Goal: Transaction & Acquisition: Purchase product/service

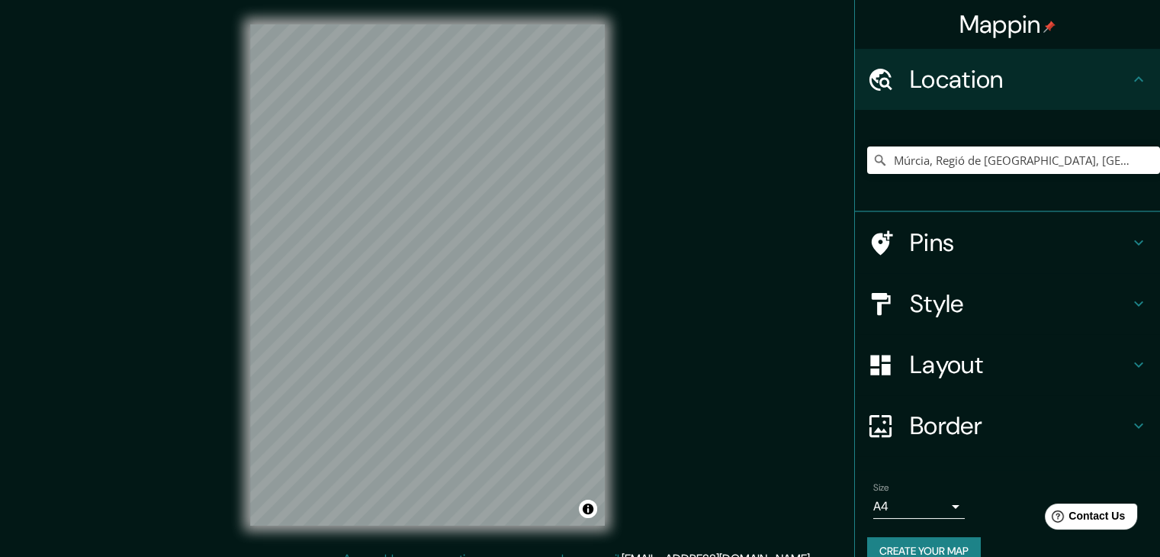
click at [1130, 304] on icon at bounding box center [1139, 304] width 18 height 18
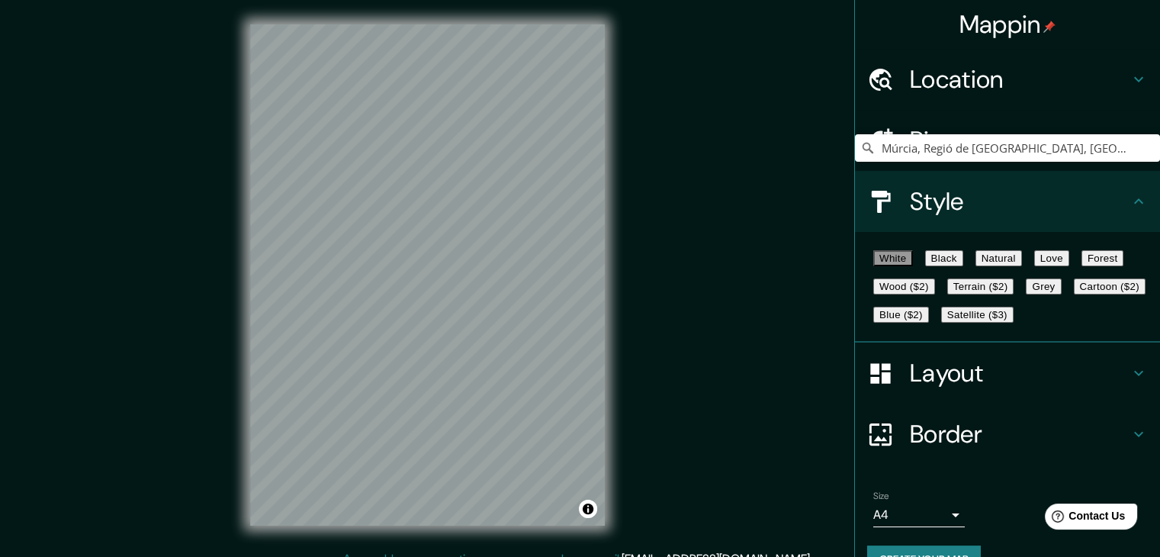
click at [1082, 266] on button "Forest" at bounding box center [1103, 258] width 43 height 16
click at [1022, 266] on button "Natural" at bounding box center [999, 258] width 47 height 16
click at [1070, 264] on button "Love" at bounding box center [1052, 258] width 35 height 16
click at [964, 266] on button "Black" at bounding box center [944, 258] width 38 height 16
click at [1082, 266] on button "Forest" at bounding box center [1103, 258] width 43 height 16
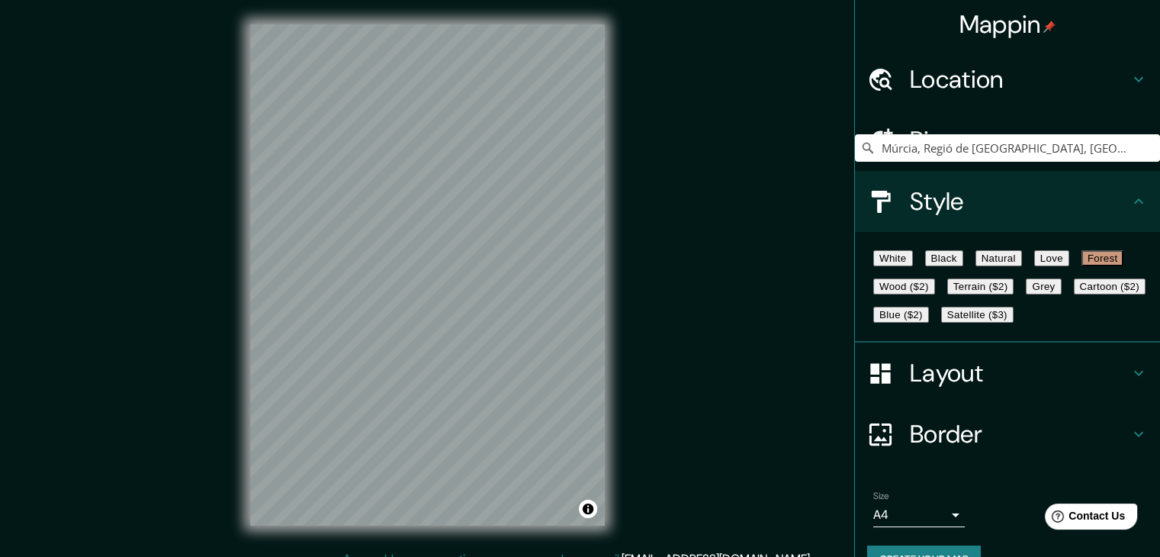
click at [1026, 295] on button "Grey" at bounding box center [1043, 286] width 35 height 16
click at [874, 262] on button "White" at bounding box center [894, 258] width 40 height 16
click at [964, 264] on button "Black" at bounding box center [944, 258] width 38 height 16
click at [1022, 264] on button "Natural" at bounding box center [999, 258] width 47 height 16
click at [1070, 263] on button "Love" at bounding box center [1052, 258] width 35 height 16
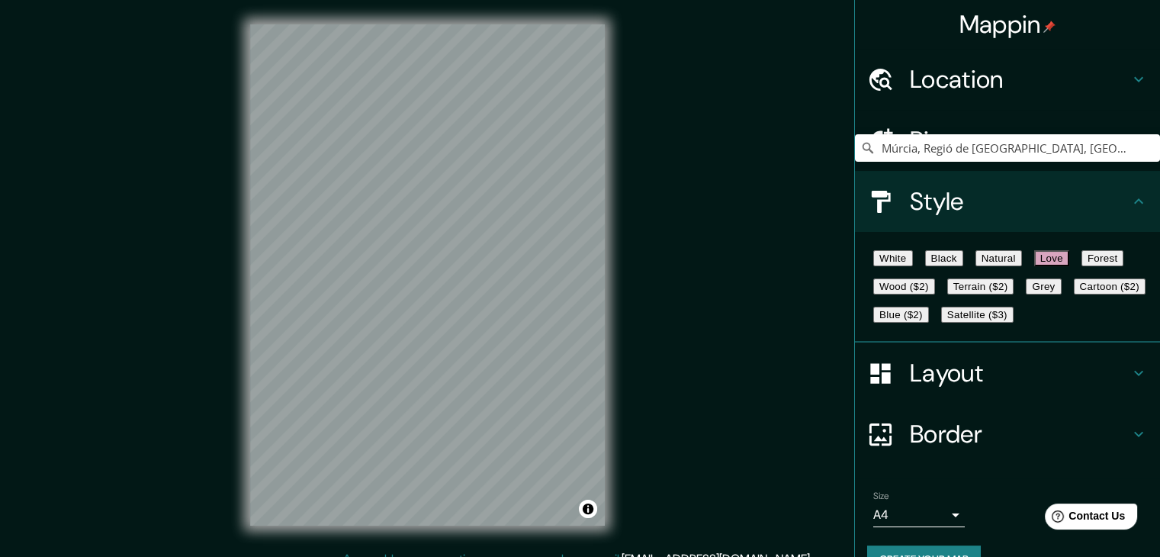
click at [1082, 266] on button "Forest" at bounding box center [1103, 258] width 43 height 16
click at [983, 388] on h4 "Layout" at bounding box center [1020, 373] width 220 height 31
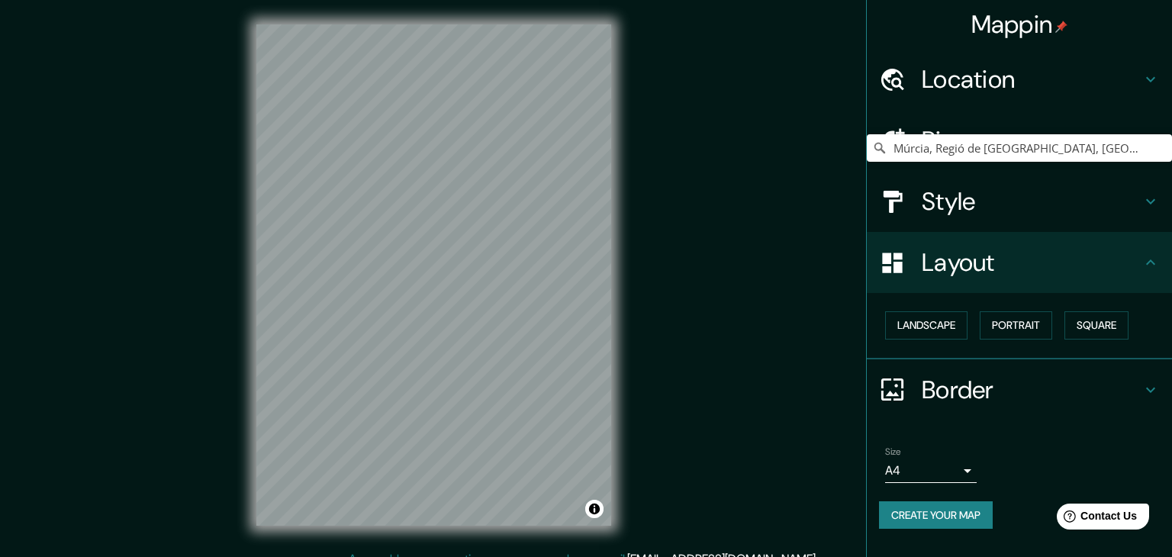
click at [957, 472] on body "Mappin Location Múrcia, Regió de Múrcia, Espanya Múrcia Regió de Múrcia, Espany…" at bounding box center [586, 278] width 1172 height 557
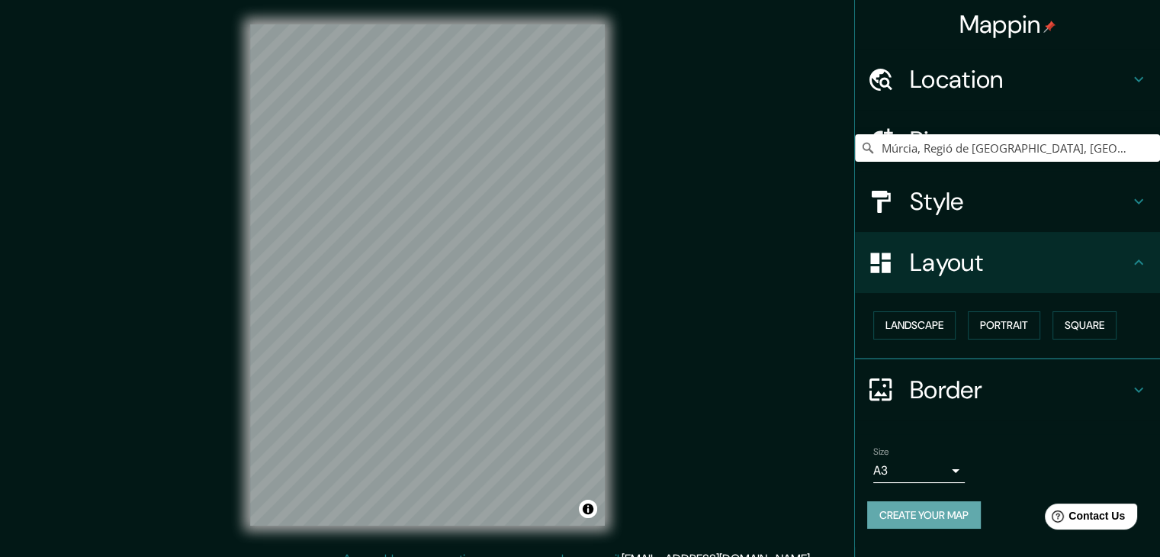
click at [942, 517] on button "Create your map" at bounding box center [925, 515] width 114 height 28
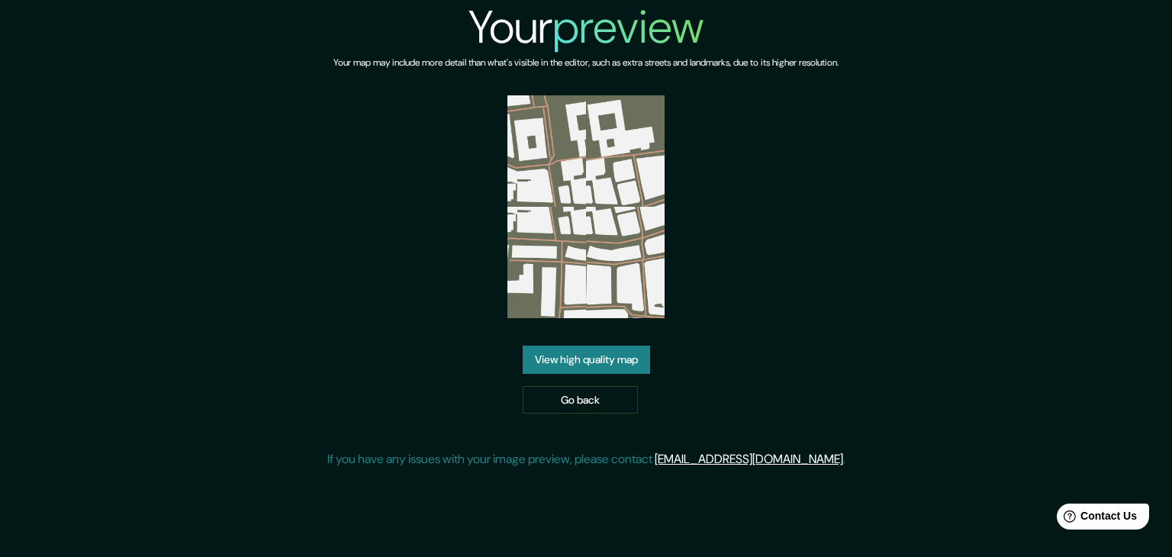
click at [609, 231] on img at bounding box center [586, 206] width 158 height 223
click at [647, 299] on img at bounding box center [586, 206] width 158 height 223
drag, startPoint x: 630, startPoint y: 233, endPoint x: 589, endPoint y: 365, distance: 138.3
click at [589, 365] on link "View high quality map" at bounding box center [586, 360] width 127 height 28
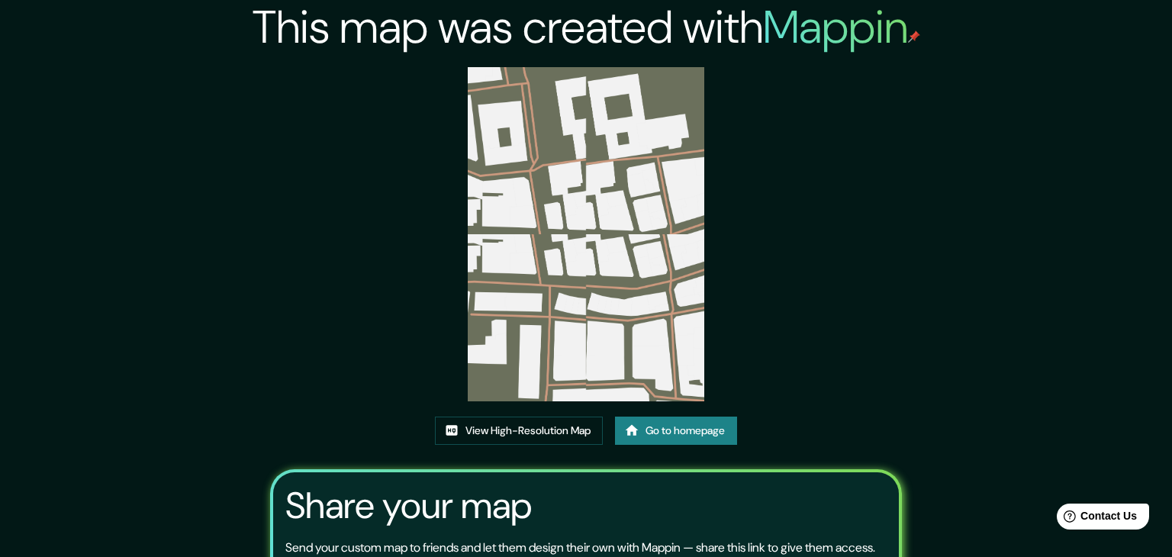
click at [308, 418] on div "This map was created with Mappin View High-Resolution Map Go to homepage Share …" at bounding box center [586, 278] width 1172 height 557
click at [580, 417] on link "View High-Resolution Map" at bounding box center [519, 431] width 168 height 28
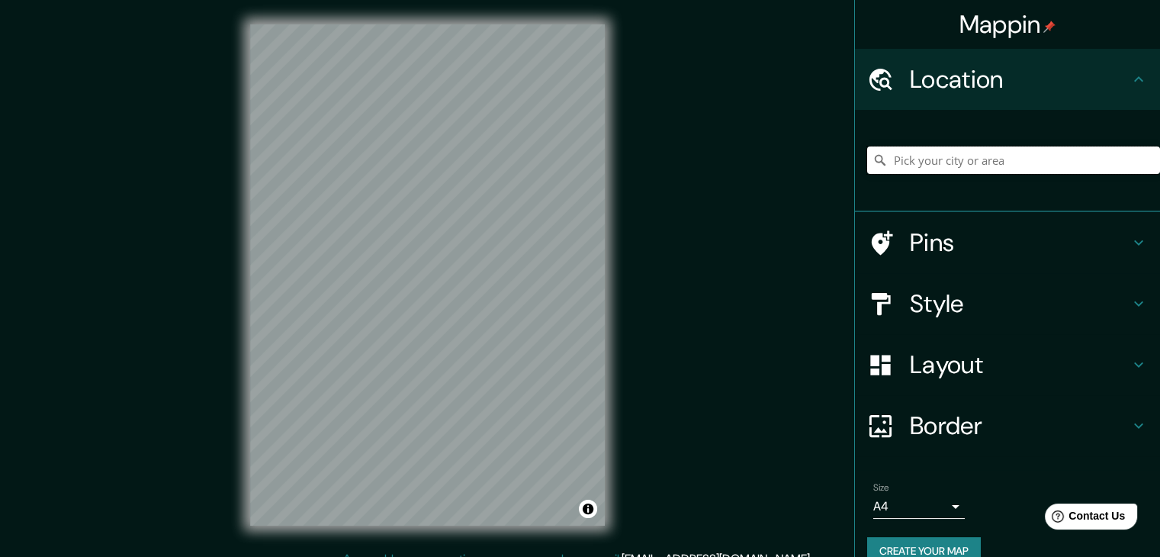
click at [891, 164] on input "Pick your city or area" at bounding box center [1014, 159] width 293 height 27
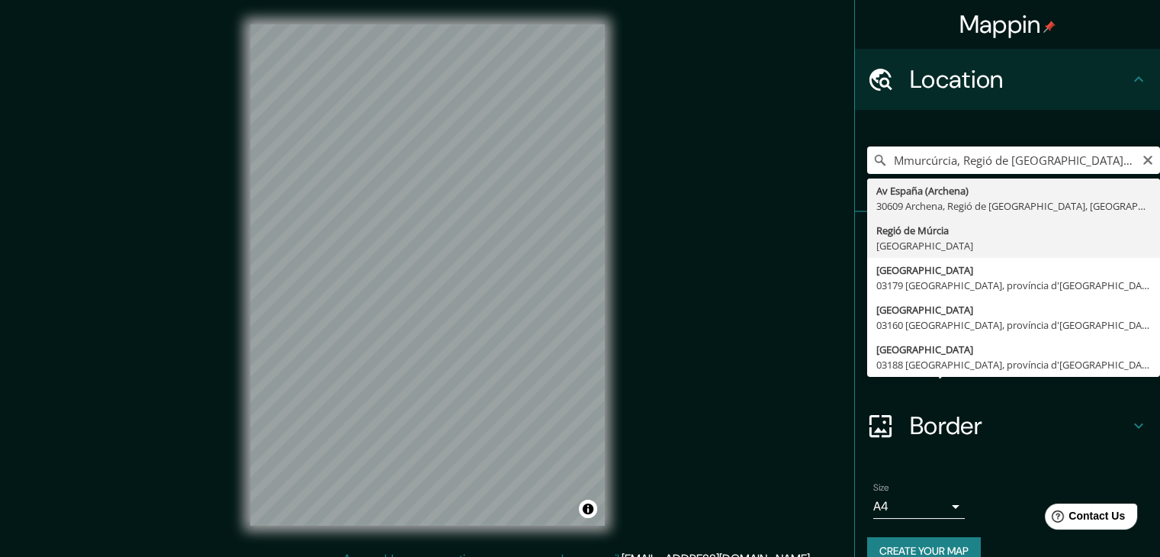
type input "Regió de [GEOGRAPHIC_DATA], [GEOGRAPHIC_DATA]"
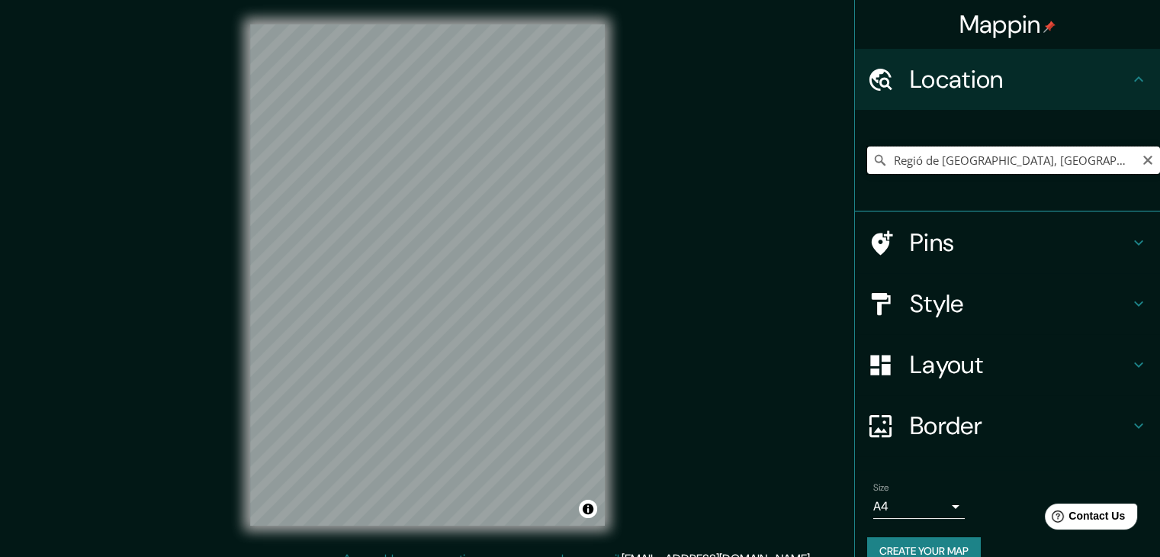
click at [992, 158] on input "Regió de [GEOGRAPHIC_DATA], [GEOGRAPHIC_DATA]" at bounding box center [1014, 159] width 293 height 27
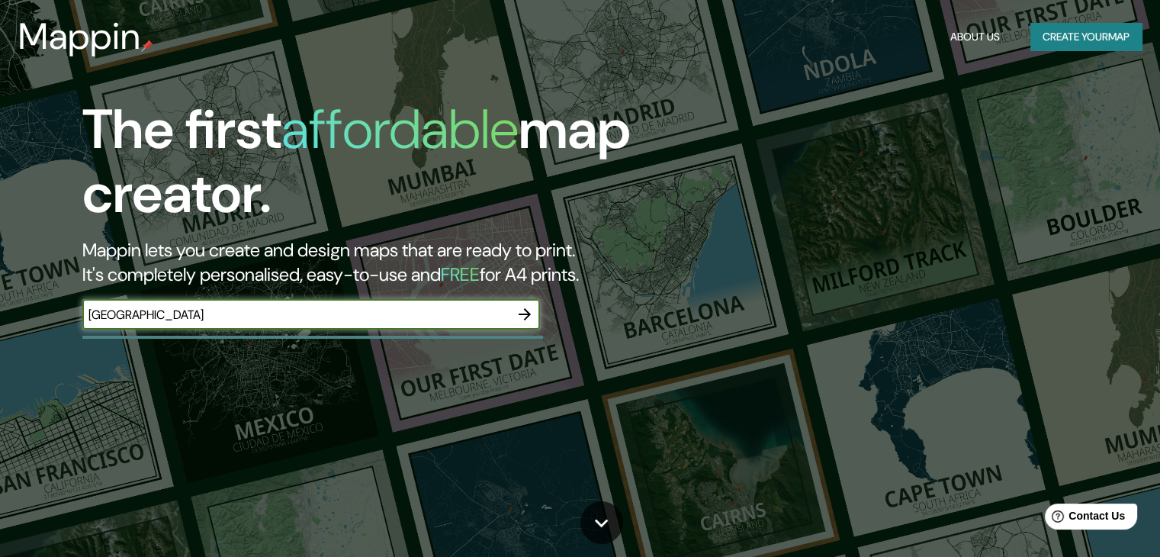
type input "[GEOGRAPHIC_DATA]"
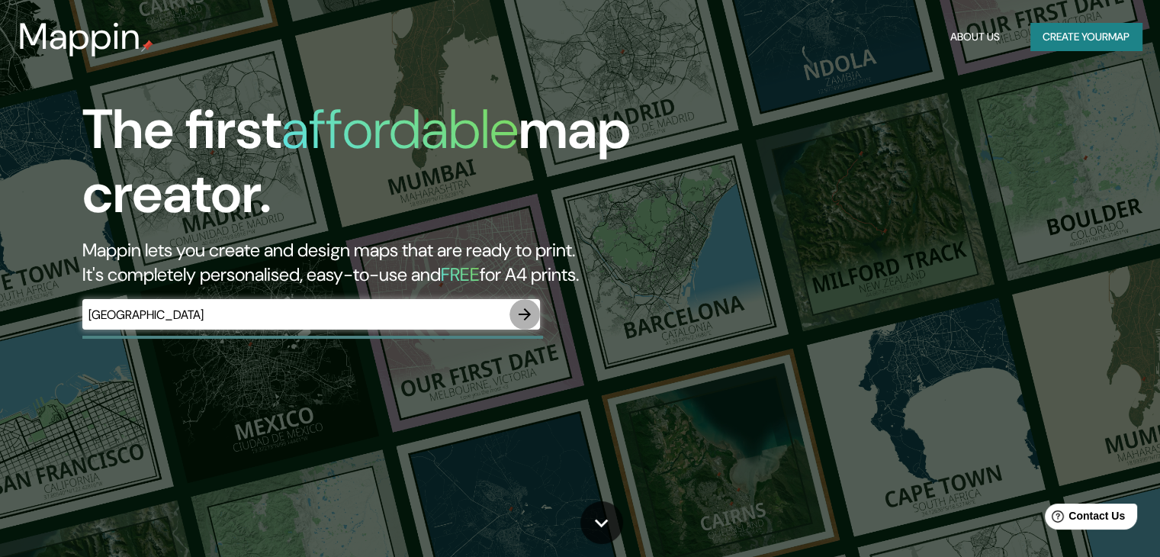
click at [525, 308] on icon "button" at bounding box center [525, 314] width 18 height 18
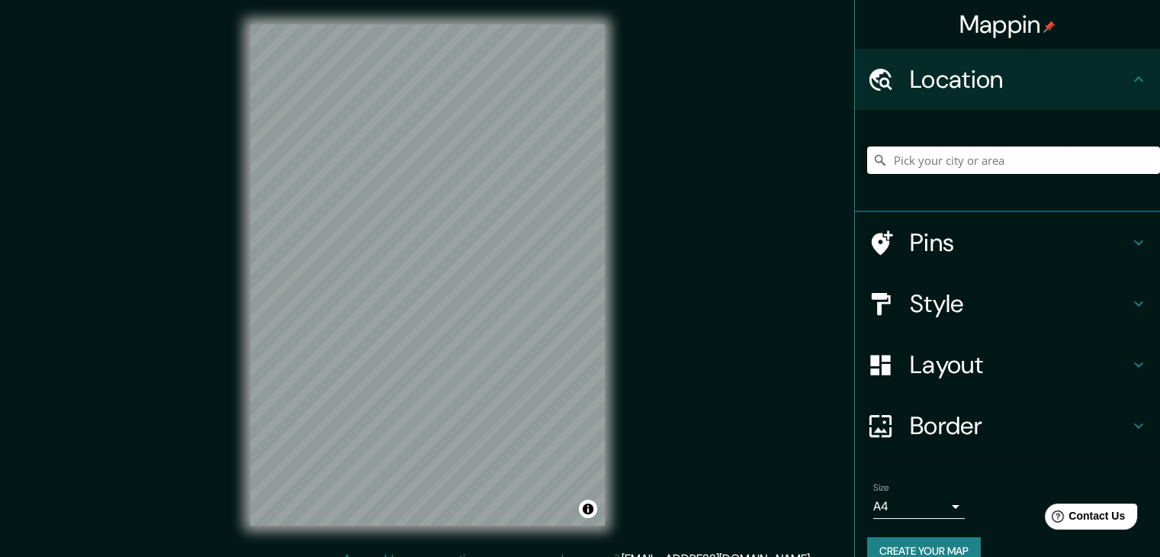
click at [967, 159] on input "Pick your city or area" at bounding box center [1014, 159] width 293 height 27
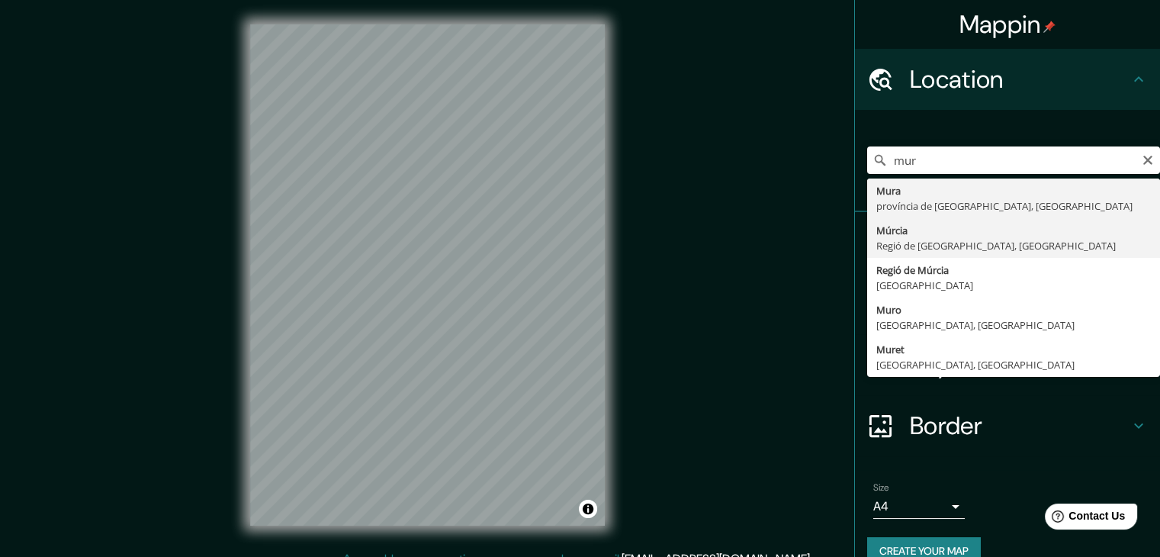
type input "Múrcia, Regió de [GEOGRAPHIC_DATA], [GEOGRAPHIC_DATA]"
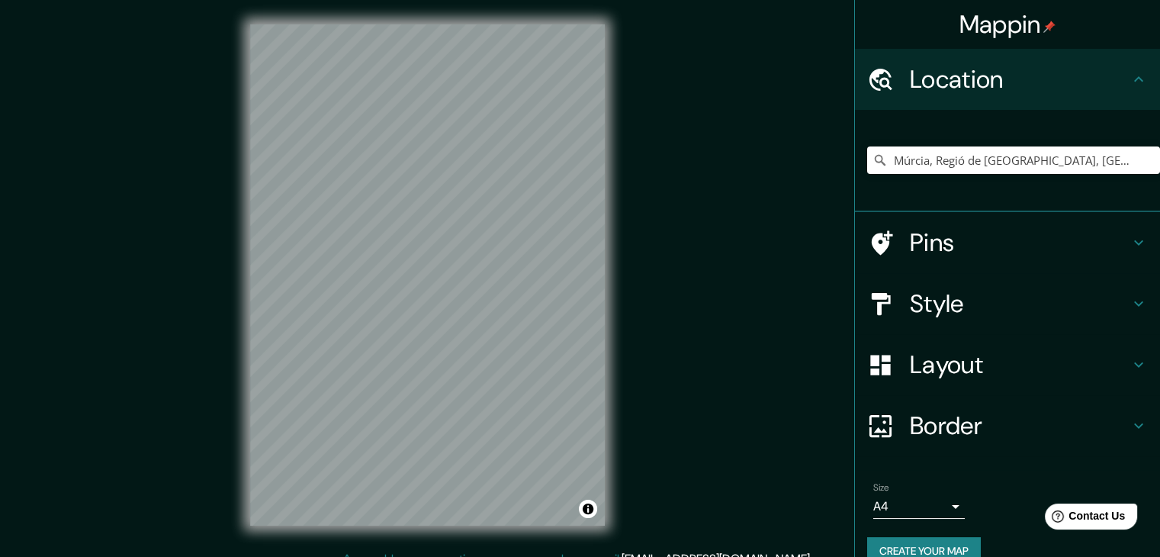
click at [623, 250] on div "© Mapbox © OpenStreetMap Improve this map" at bounding box center [428, 275] width 404 height 550
click at [439, 556] on html "Mappin Location Múrcia, Regió de Múrcia, Espanya Pins Style Layout Border Choos…" at bounding box center [580, 278] width 1160 height 557
click at [995, 236] on h4 "Pins" at bounding box center [1020, 242] width 220 height 31
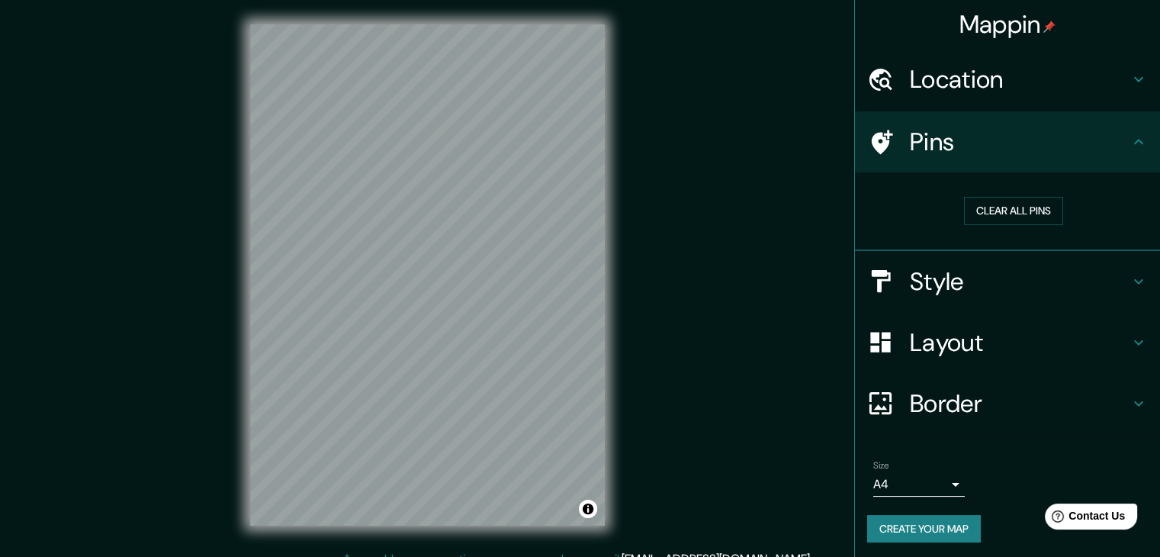
click at [987, 266] on h4 "Style" at bounding box center [1020, 281] width 220 height 31
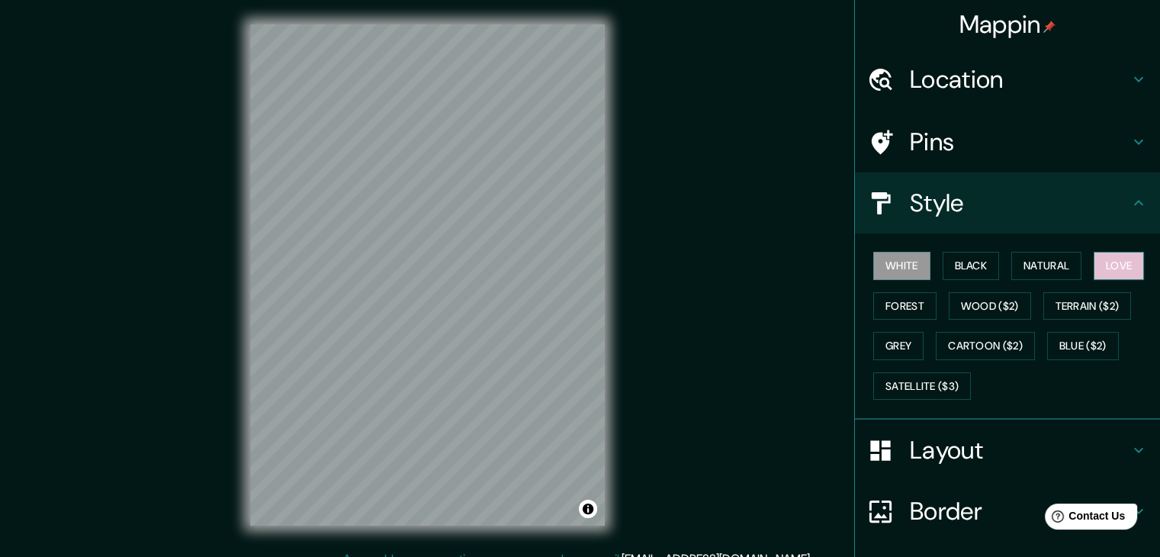
click at [1115, 263] on button "Love" at bounding box center [1119, 266] width 50 height 28
click at [964, 446] on h4 "Layout" at bounding box center [1020, 450] width 220 height 31
